Goal: Use online tool/utility: Utilize a website feature to perform a specific function

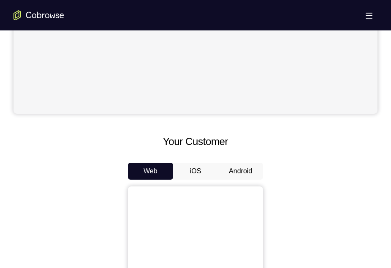
scroll to position [286, 0]
click at [243, 170] on button "Android" at bounding box center [240, 170] width 45 height 17
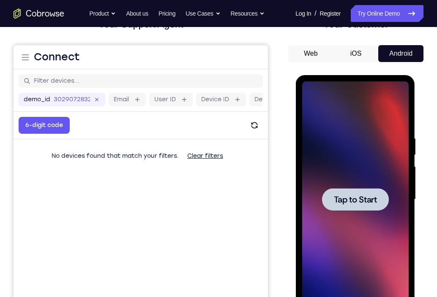
scroll to position [0, 0]
click at [352, 207] on div at bounding box center [355, 199] width 67 height 22
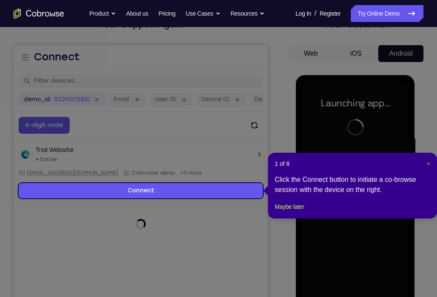
click at [391, 163] on span "×" at bounding box center [428, 164] width 3 height 7
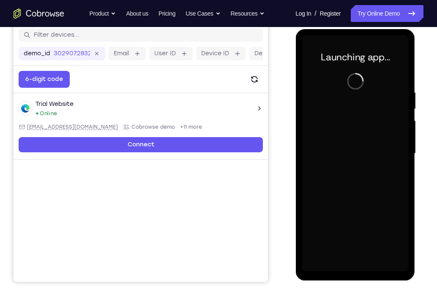
scroll to position [110, 0]
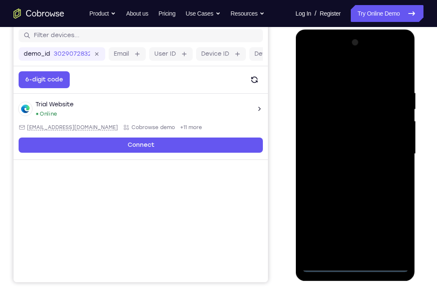
click at [360, 266] on div at bounding box center [355, 154] width 106 height 237
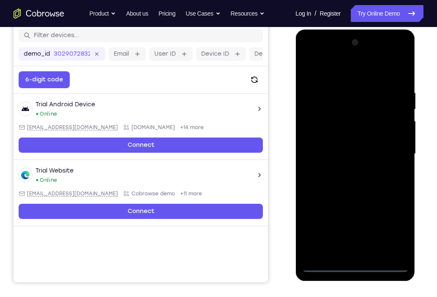
click at [391, 226] on div at bounding box center [355, 154] width 106 height 237
click at [331, 76] on div at bounding box center [355, 154] width 106 height 237
click at [389, 149] on div at bounding box center [355, 154] width 106 height 237
click at [346, 170] on div at bounding box center [355, 154] width 106 height 237
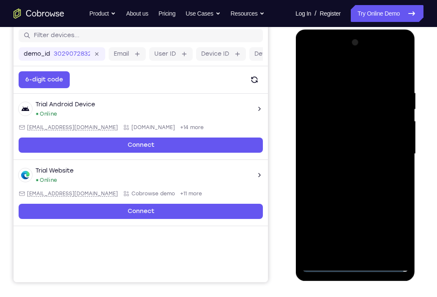
click at [365, 145] on div at bounding box center [355, 154] width 106 height 237
click at [364, 140] on div at bounding box center [355, 154] width 106 height 237
click at [354, 151] on div at bounding box center [355, 154] width 106 height 237
click at [349, 182] on div at bounding box center [355, 154] width 106 height 237
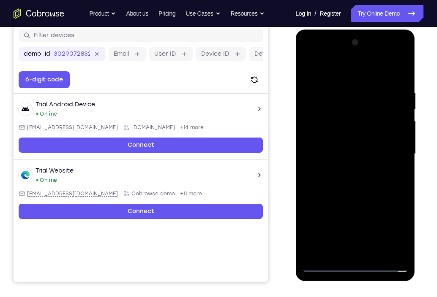
click at [349, 182] on div at bounding box center [355, 154] width 106 height 237
click at [391, 76] on div at bounding box center [355, 154] width 106 height 237
drag, startPoint x: 400, startPoint y: 160, endPoint x: 398, endPoint y: 86, distance: 74.4
click at [391, 86] on div at bounding box center [355, 154] width 106 height 237
click at [366, 125] on div at bounding box center [355, 154] width 106 height 237
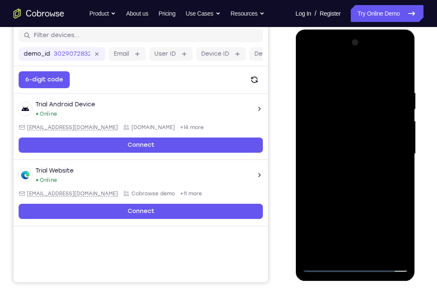
click at [366, 125] on div at bounding box center [355, 154] width 106 height 237
click at [322, 212] on div at bounding box center [355, 154] width 106 height 237
drag, startPoint x: 360, startPoint y: 159, endPoint x: 365, endPoint y: 212, distance: 52.6
click at [365, 212] on div at bounding box center [355, 154] width 106 height 237
click at [306, 68] on div at bounding box center [355, 154] width 106 height 237
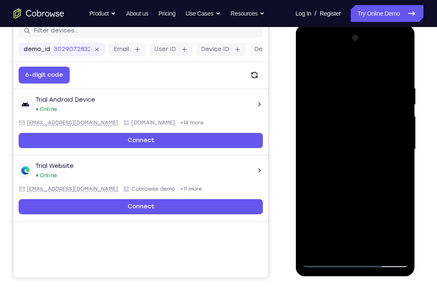
scroll to position [117, 0]
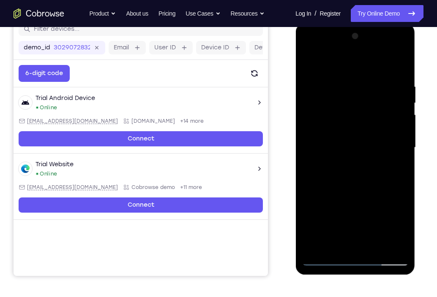
click at [376, 245] on div at bounding box center [355, 148] width 106 height 237
click at [360, 191] on div at bounding box center [355, 148] width 106 height 237
click at [391, 102] on div at bounding box center [355, 148] width 106 height 237
click at [306, 103] on div at bounding box center [355, 148] width 106 height 237
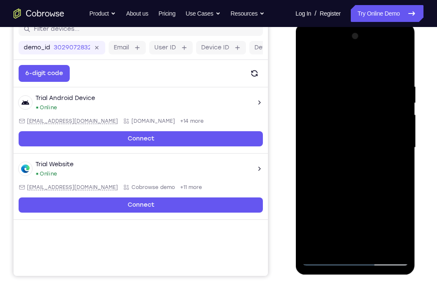
click at [306, 103] on div at bounding box center [355, 148] width 106 height 237
drag, startPoint x: 376, startPoint y: 208, endPoint x: 372, endPoint y: 103, distance: 105.3
click at [372, 103] on div at bounding box center [355, 148] width 106 height 237
drag, startPoint x: 372, startPoint y: 137, endPoint x: 424, endPoint y: 244, distance: 118.7
click at [391, 244] on html "Online web based iOS Simulators and Android Emulators. Run iPhone, iPad, Mobile…" at bounding box center [355, 150] width 120 height 254
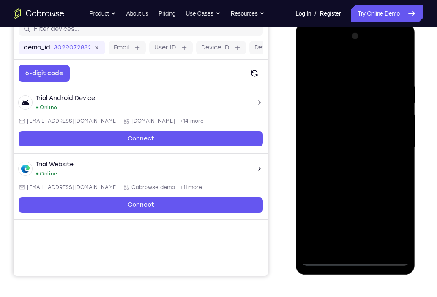
drag, startPoint x: 372, startPoint y: 147, endPoint x: 406, endPoint y: 239, distance: 98.3
click at [391, 239] on div at bounding box center [355, 148] width 106 height 237
click at [313, 63] on div at bounding box center [355, 148] width 106 height 237
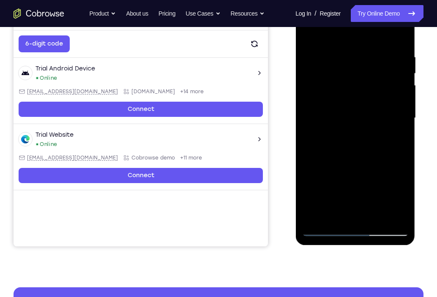
scroll to position [152, 0]
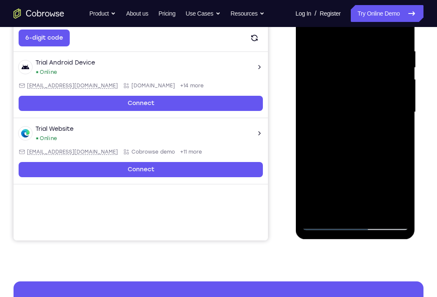
drag, startPoint x: 370, startPoint y: 160, endPoint x: 348, endPoint y: 212, distance: 56.4
click at [348, 212] on div at bounding box center [355, 112] width 106 height 237
click at [339, 41] on div at bounding box center [355, 112] width 106 height 237
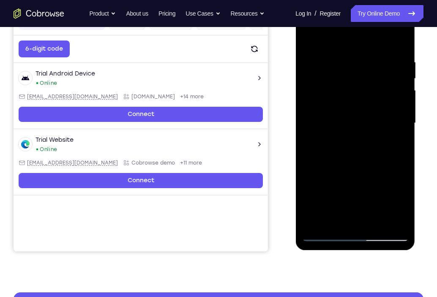
scroll to position [140, 0]
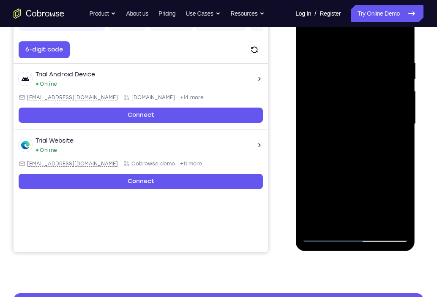
click at [391, 101] on div at bounding box center [355, 124] width 106 height 237
click at [391, 139] on div at bounding box center [355, 124] width 106 height 237
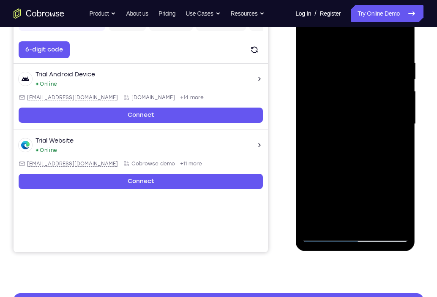
click at [391, 139] on div at bounding box center [355, 124] width 106 height 237
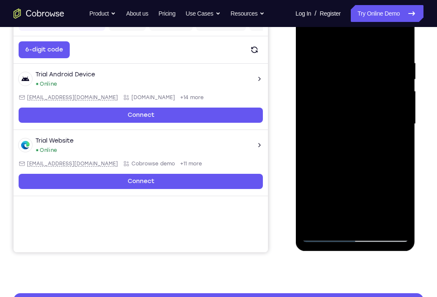
click at [391, 139] on div at bounding box center [355, 124] width 106 height 237
click at [391, 42] on div at bounding box center [355, 124] width 106 height 237
